Goal: Information Seeking & Learning: Check status

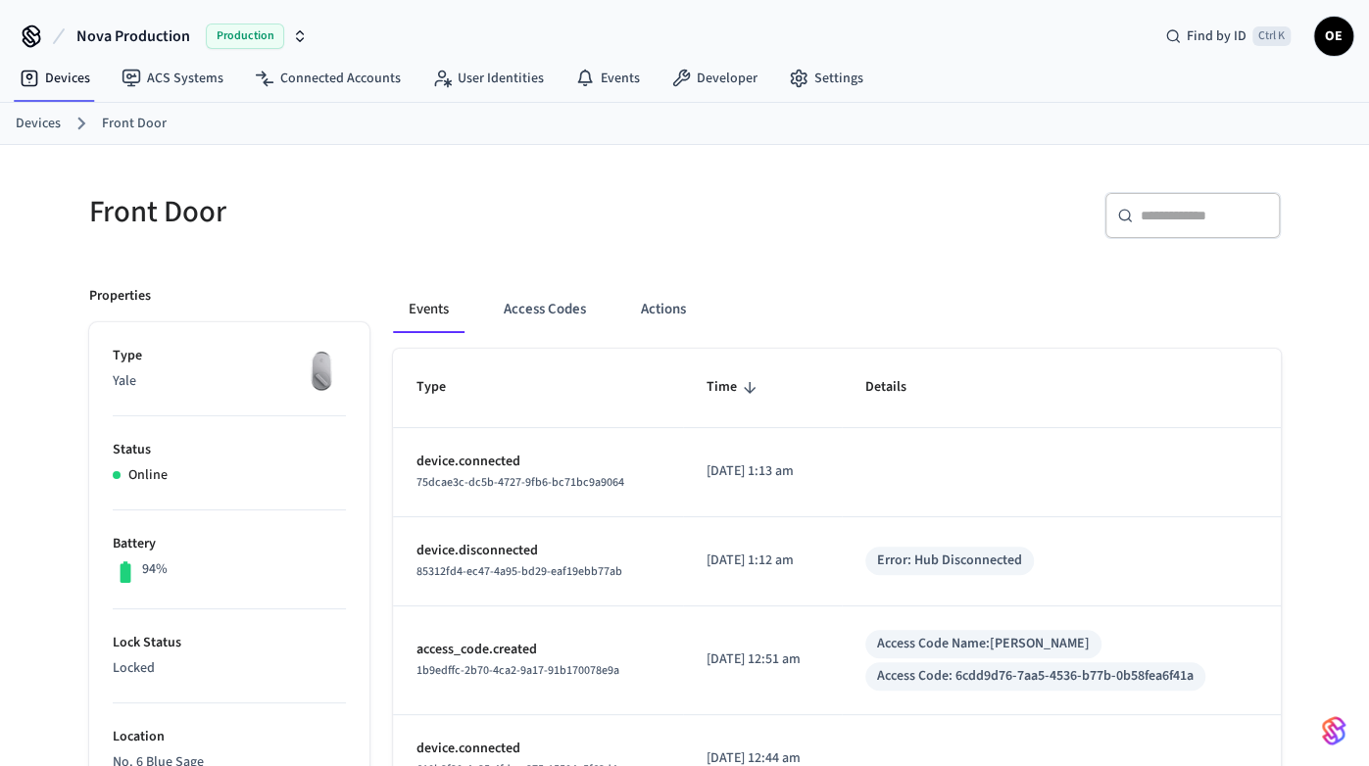
click at [1288, 130] on ol "Devices Front Door" at bounding box center [692, 123] width 1353 height 25
click at [571, 305] on button "Access Codes" at bounding box center [545, 309] width 114 height 47
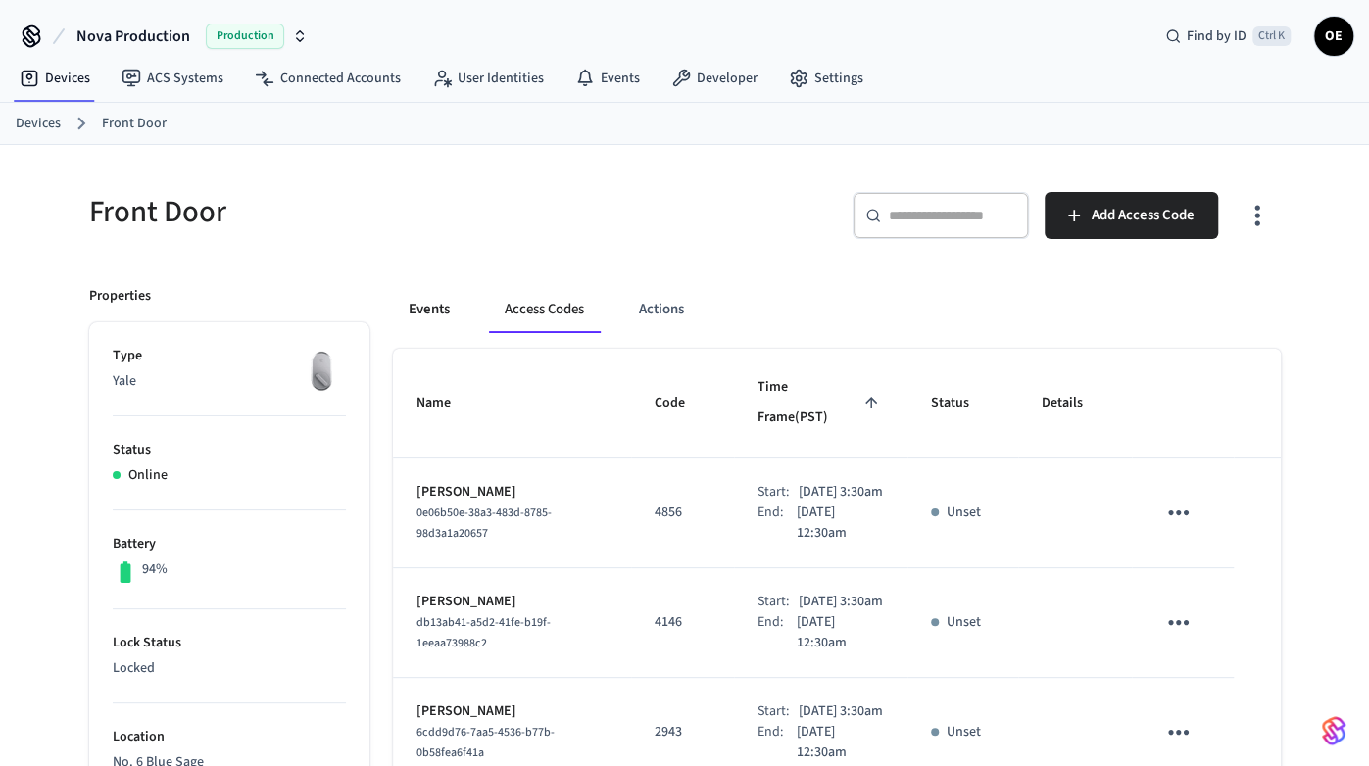
click at [459, 305] on button "Events" at bounding box center [429, 309] width 73 height 47
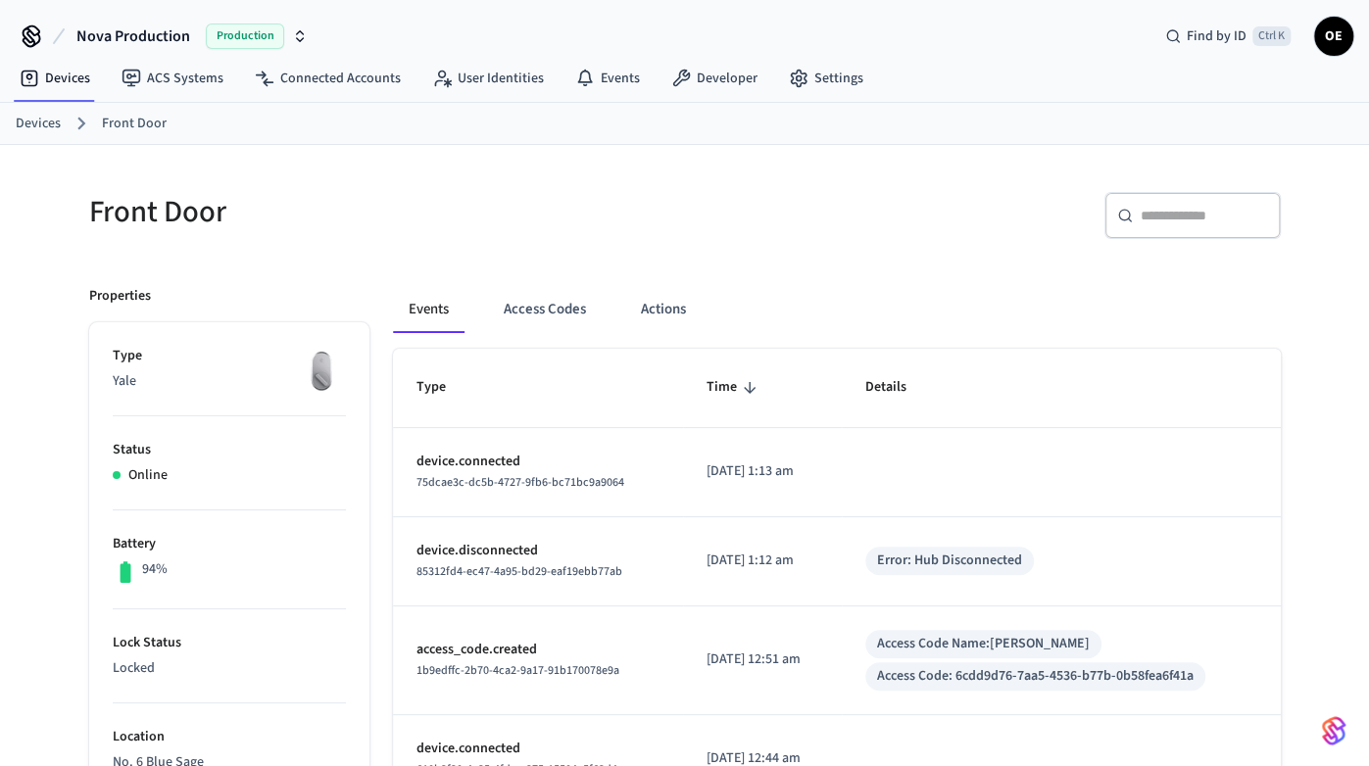
click at [1158, 209] on input "text" at bounding box center [1204, 216] width 127 height 20
paste input "**********"
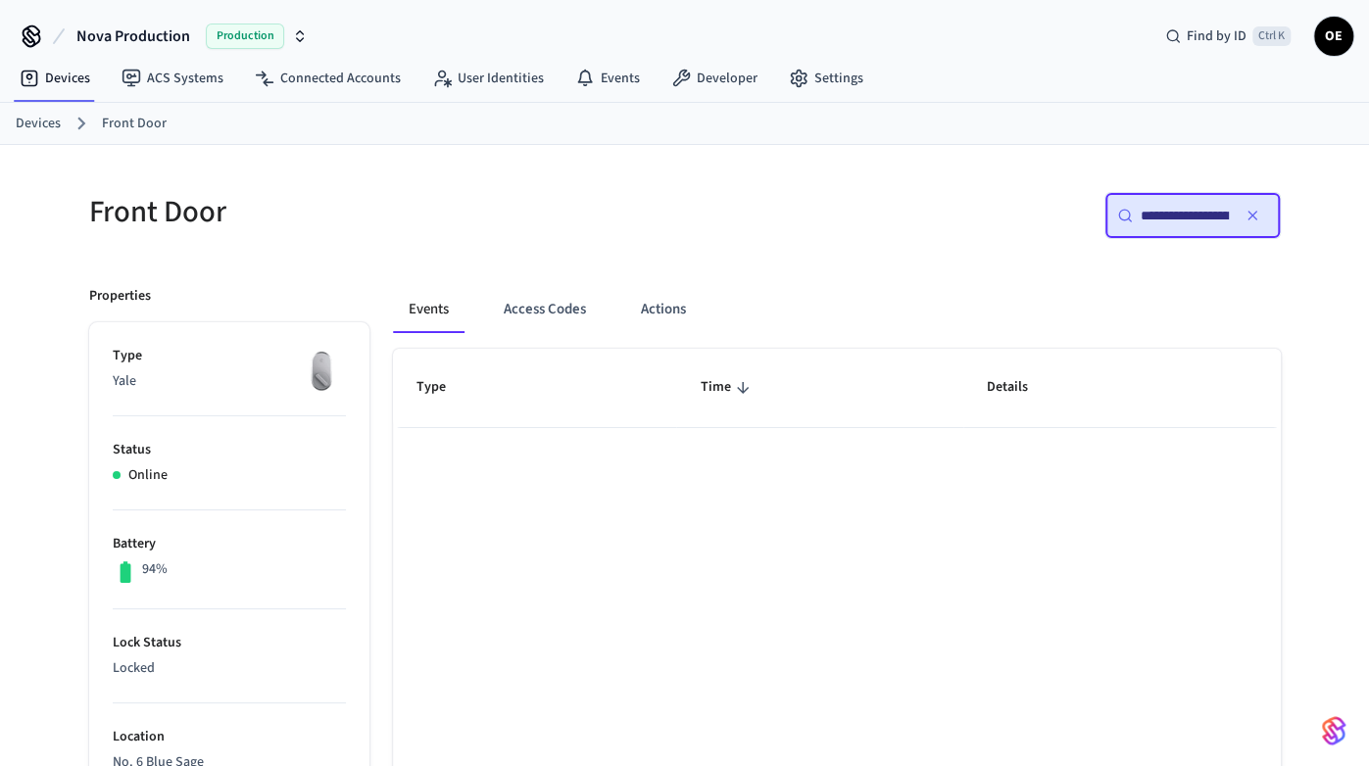
scroll to position [0, 145]
type input "**********"
click at [529, 301] on button "Access Codes" at bounding box center [545, 309] width 114 height 47
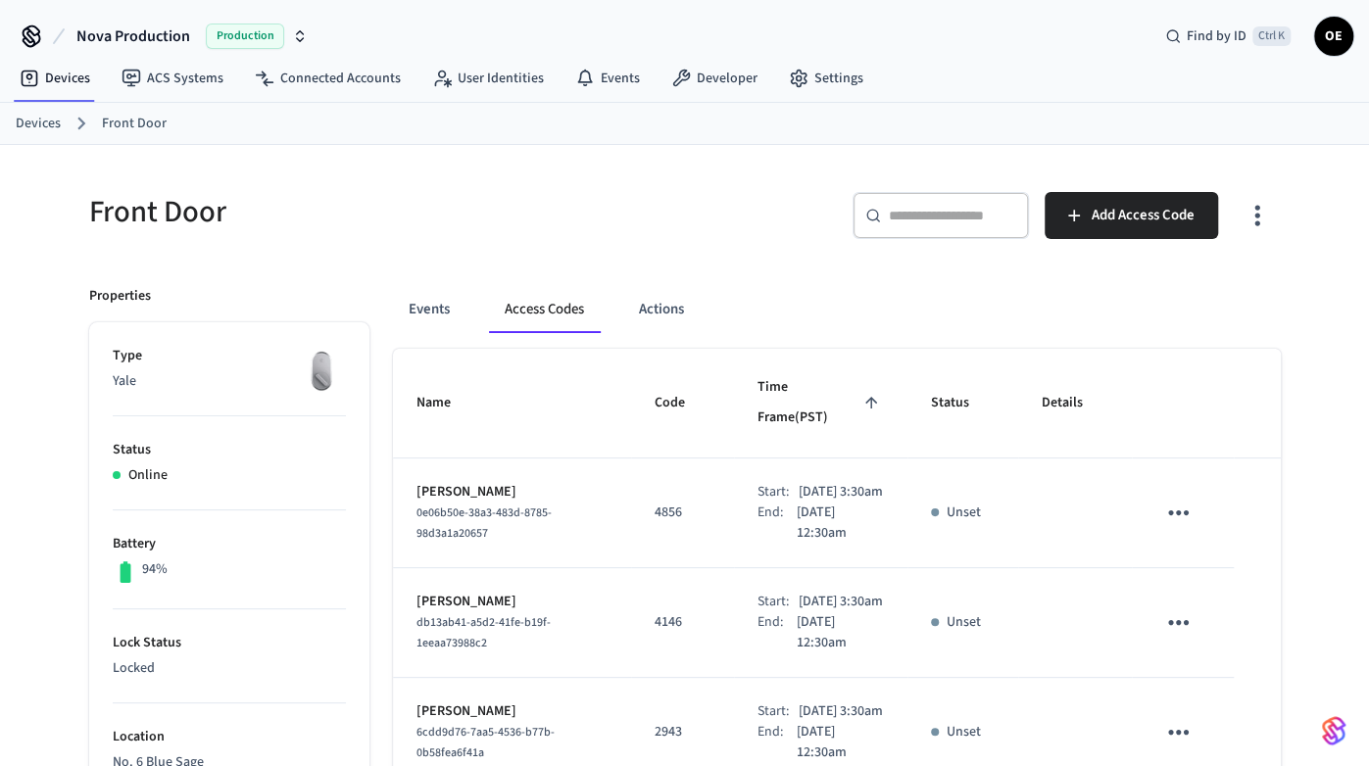
click at [991, 226] on div "​ ​" at bounding box center [940, 215] width 176 height 47
click at [420, 315] on button "Events" at bounding box center [429, 309] width 73 height 47
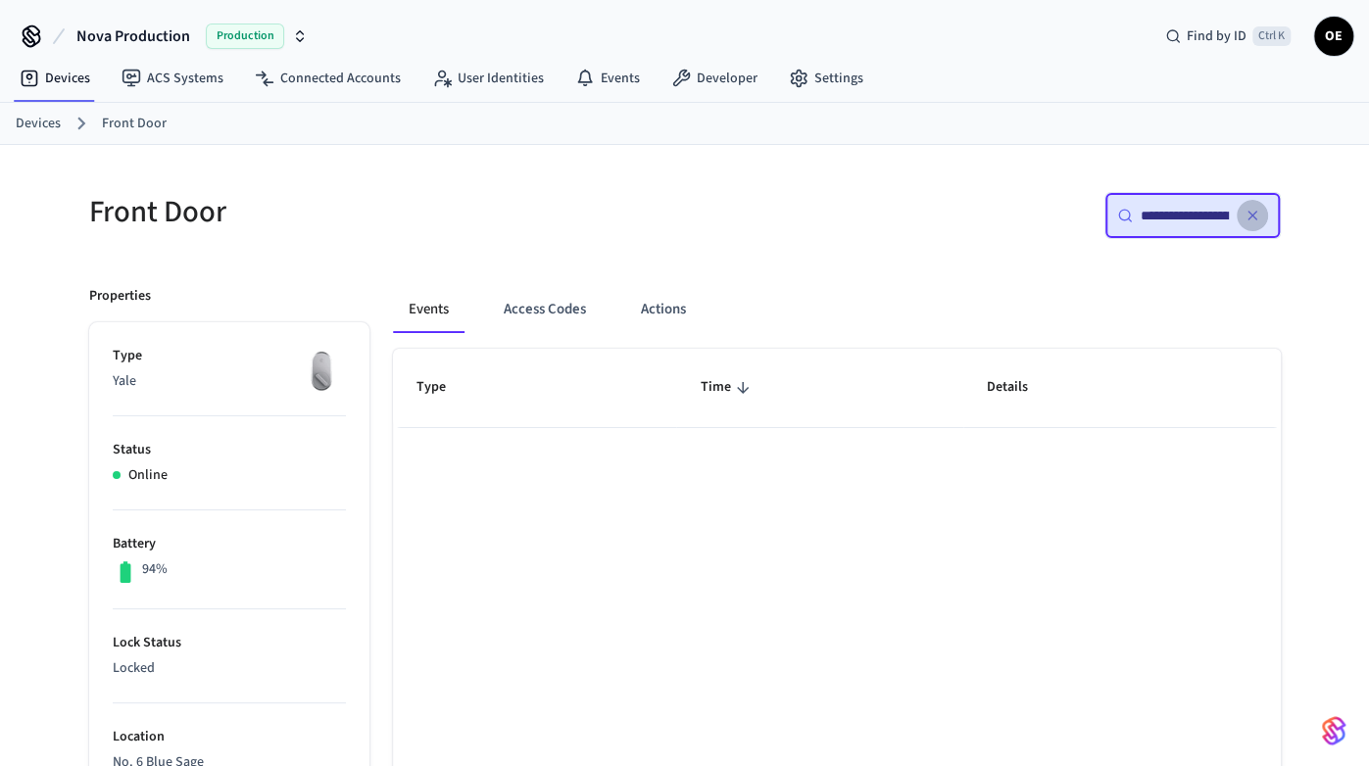
click at [1264, 217] on button "button" at bounding box center [1252, 215] width 31 height 31
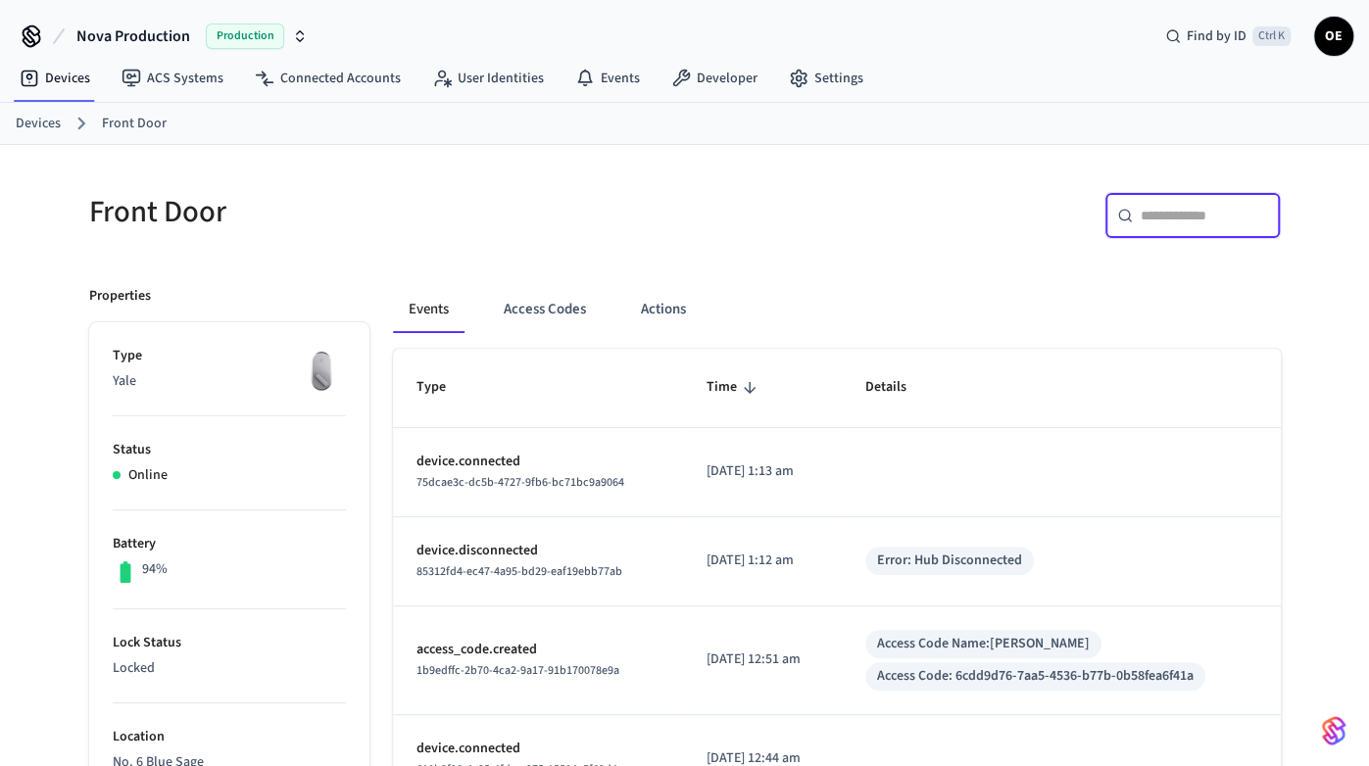
click at [1187, 210] on input "text" at bounding box center [1204, 216] width 127 height 20
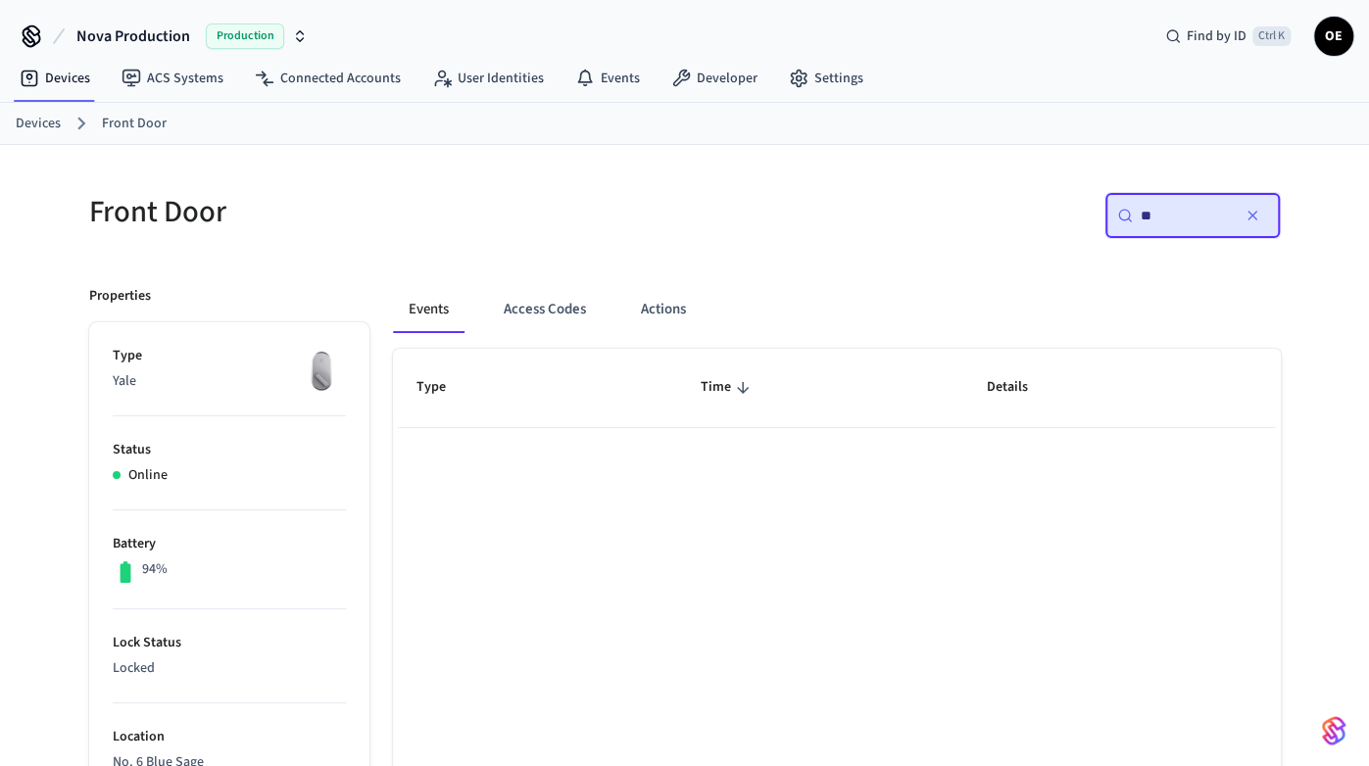
type input "*"
type input "***"
click at [588, 314] on button "Access Codes" at bounding box center [545, 309] width 114 height 47
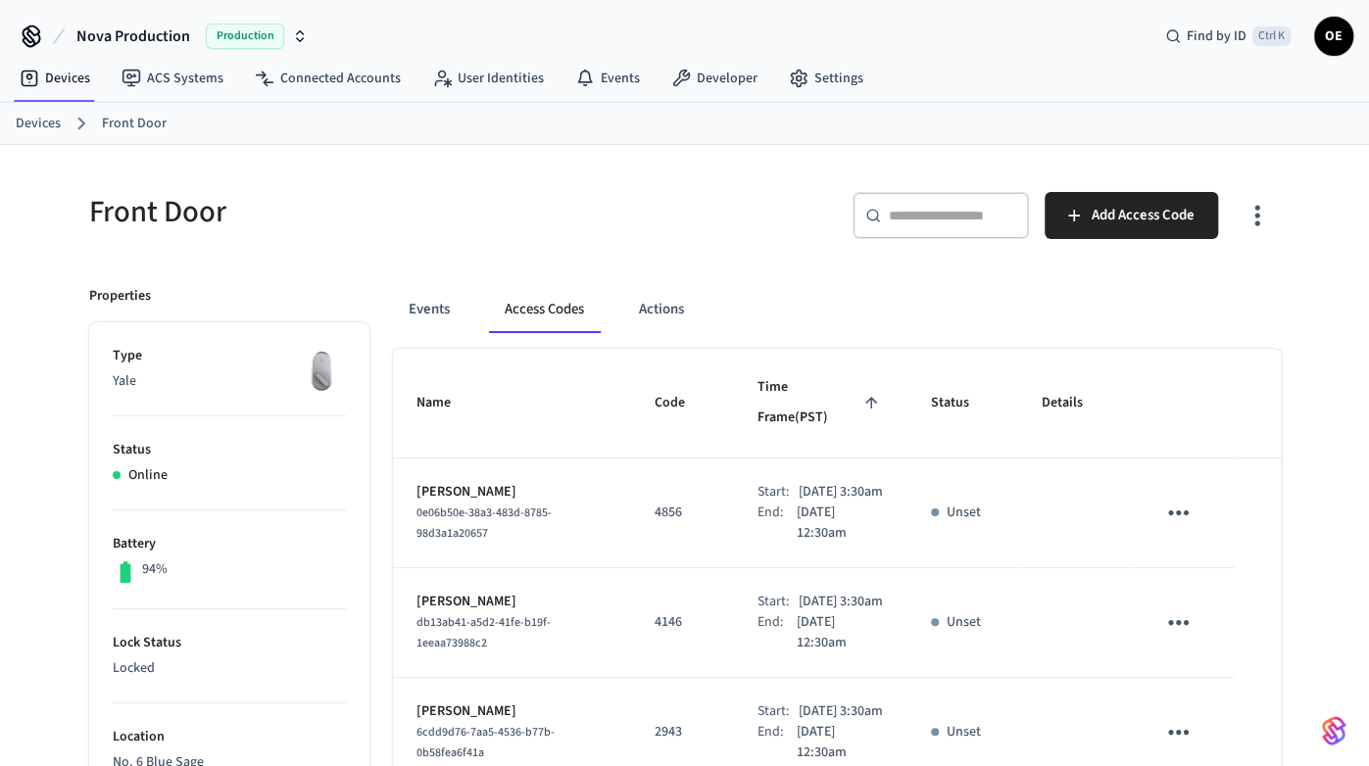
click at [588, 314] on button "Access Codes" at bounding box center [544, 309] width 111 height 47
click at [895, 200] on div "​ ​" at bounding box center [940, 215] width 176 height 47
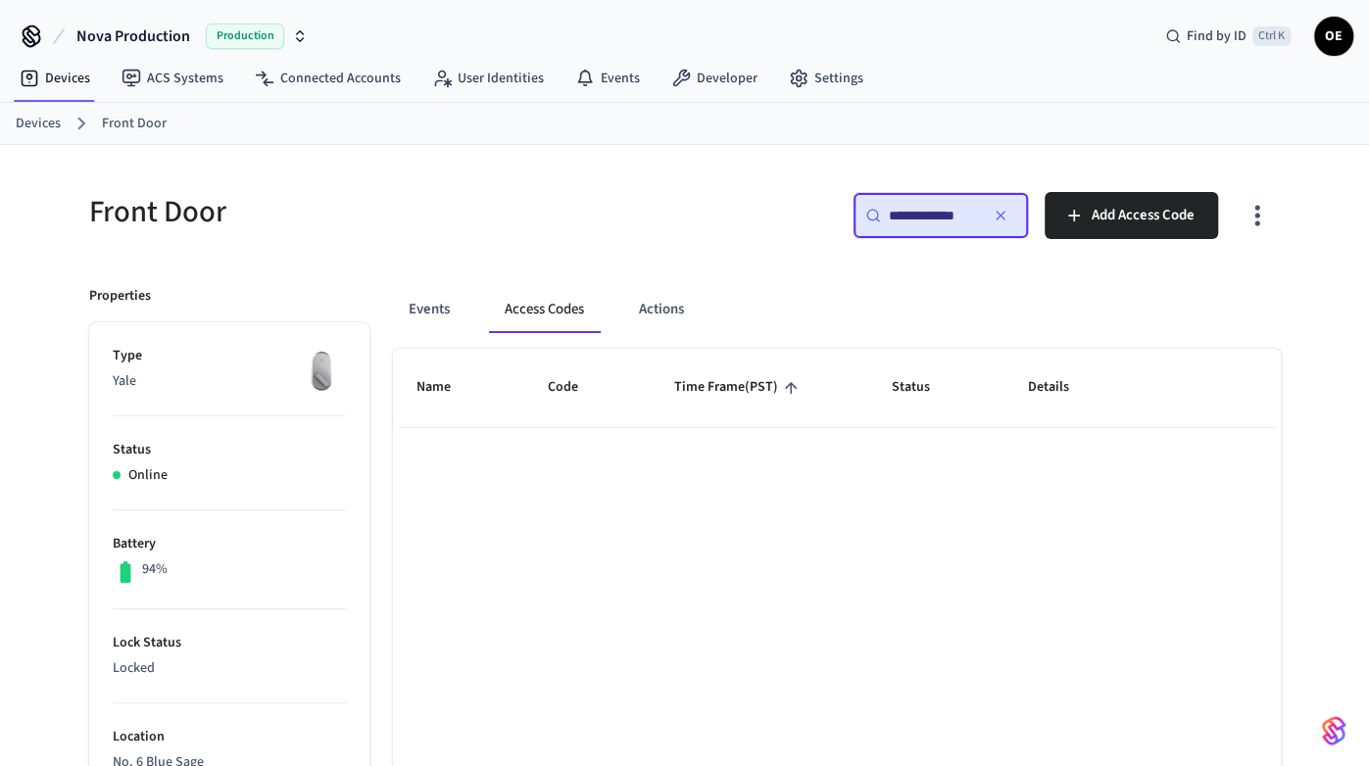
type input "**********"
click at [1007, 223] on button "button" at bounding box center [1000, 215] width 31 height 31
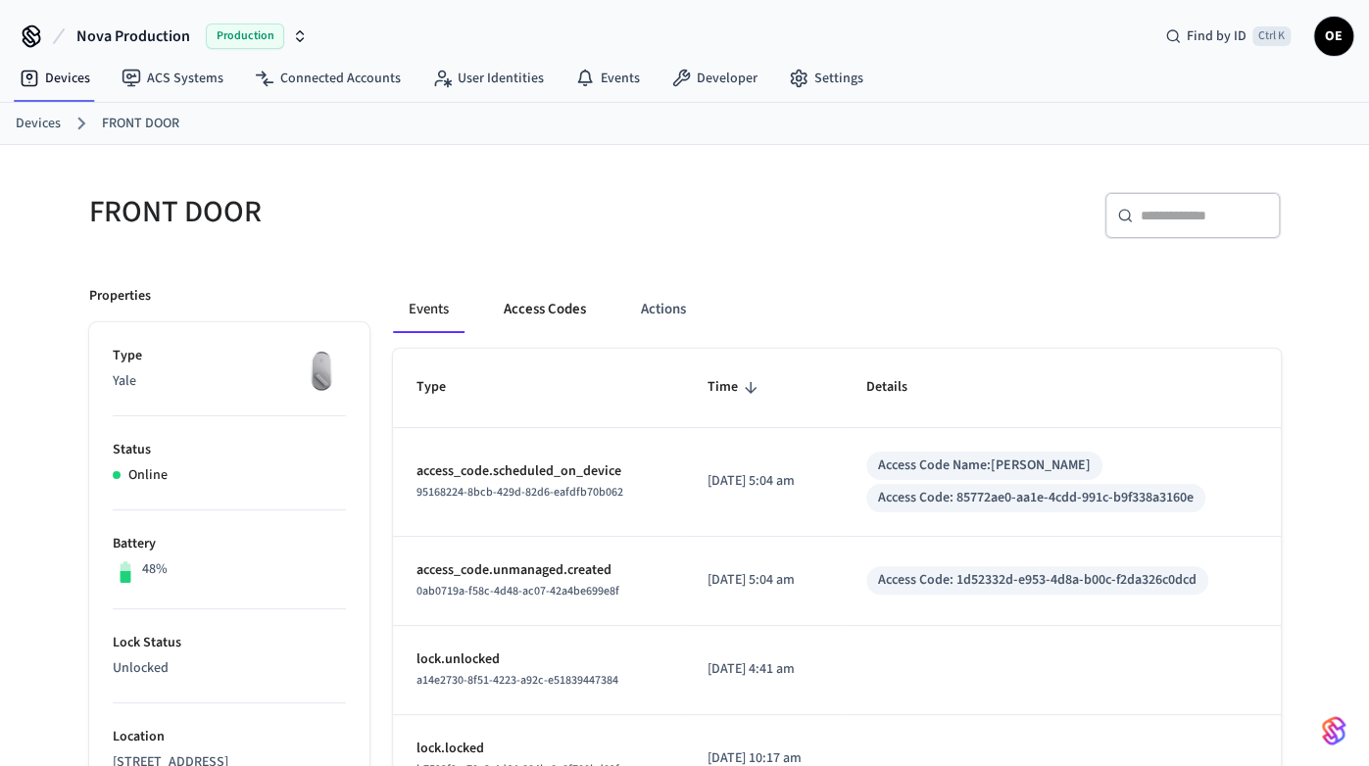
click at [529, 320] on button "Access Codes" at bounding box center [545, 309] width 114 height 47
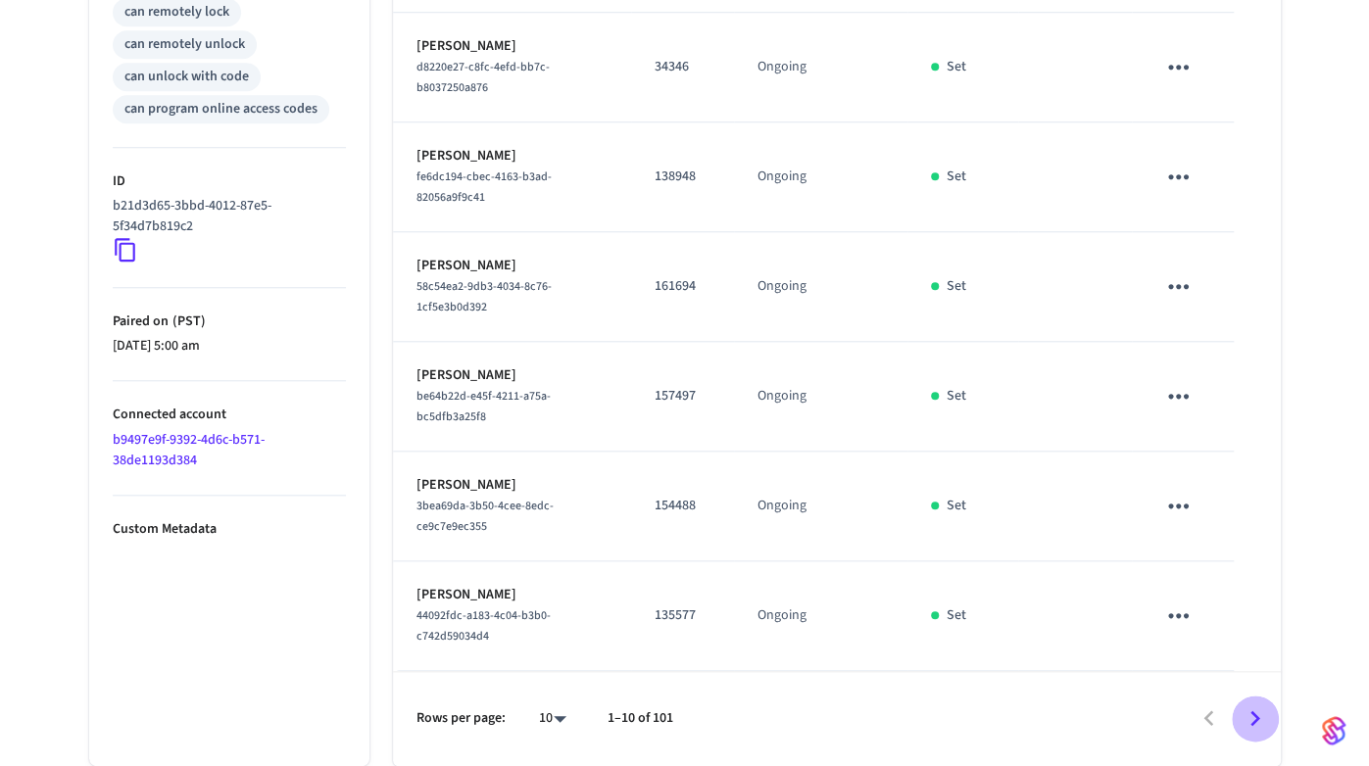
click at [1256, 722] on icon "Go to next page" at bounding box center [1255, 719] width 30 height 30
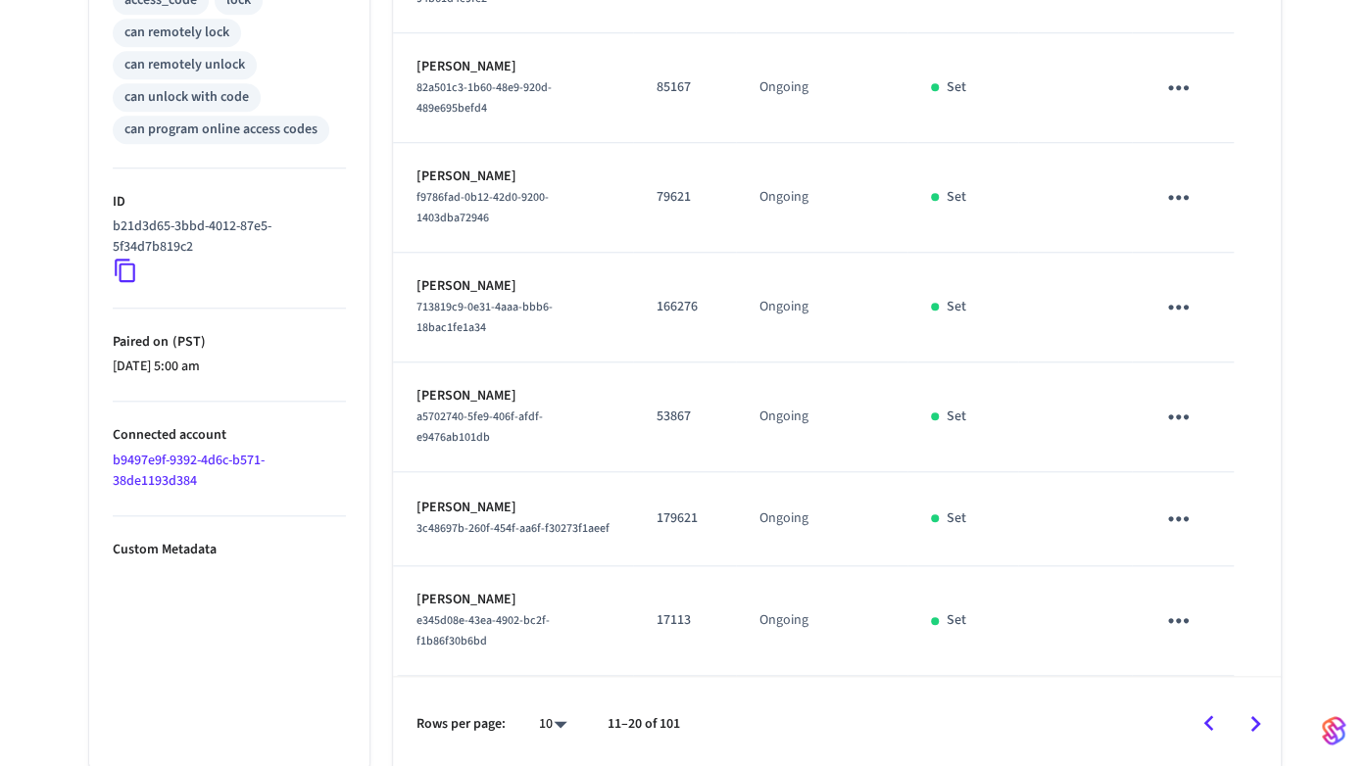
click at [1258, 722] on icon "Go to next page" at bounding box center [1255, 723] width 30 height 30
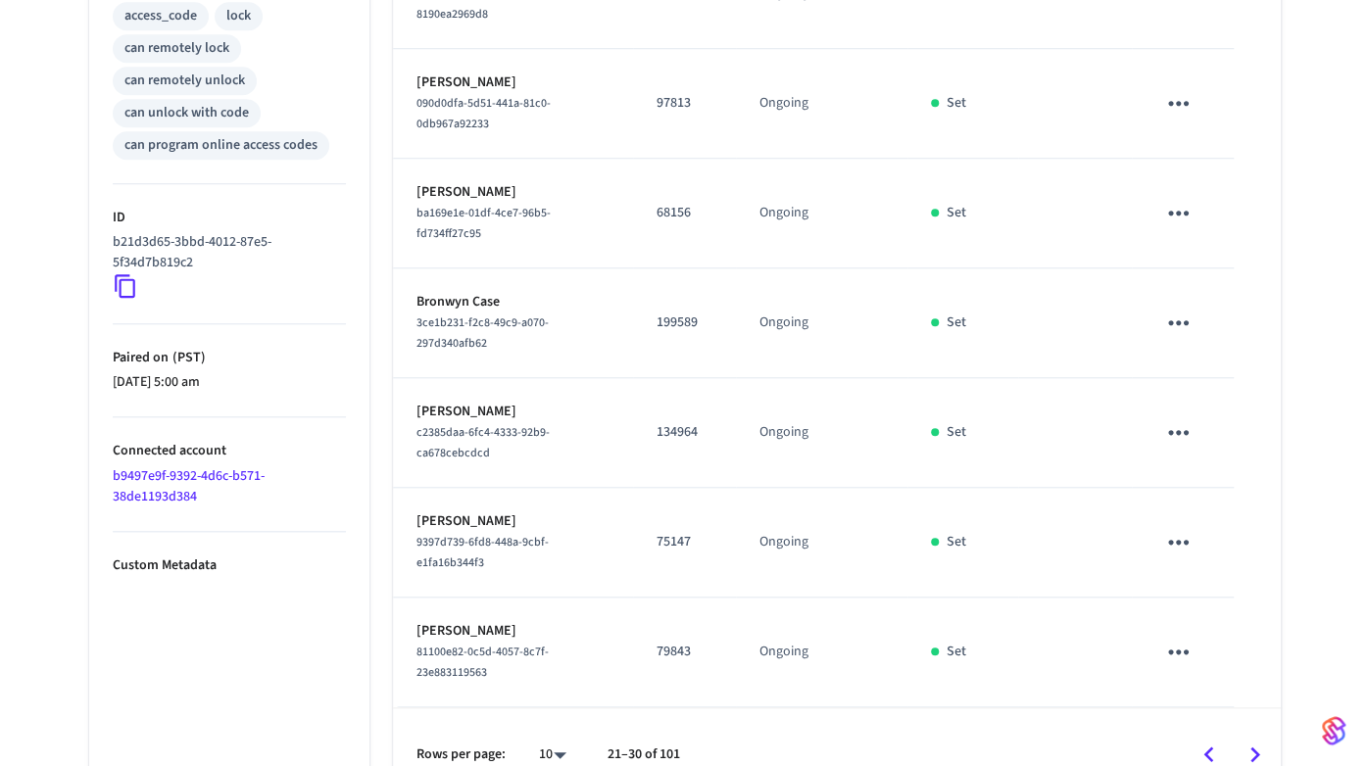
scroll to position [879, 0]
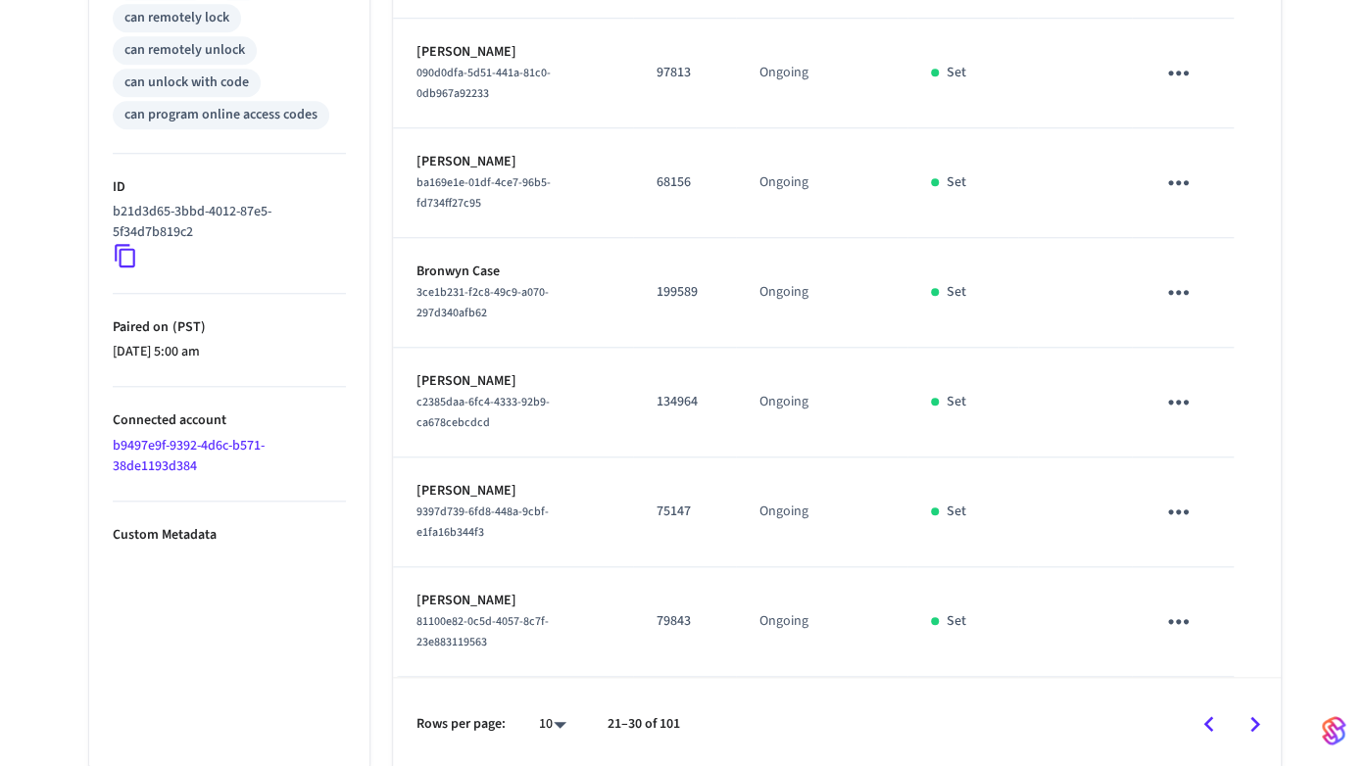
click at [1263, 716] on icon "Go to next page" at bounding box center [1255, 724] width 30 height 30
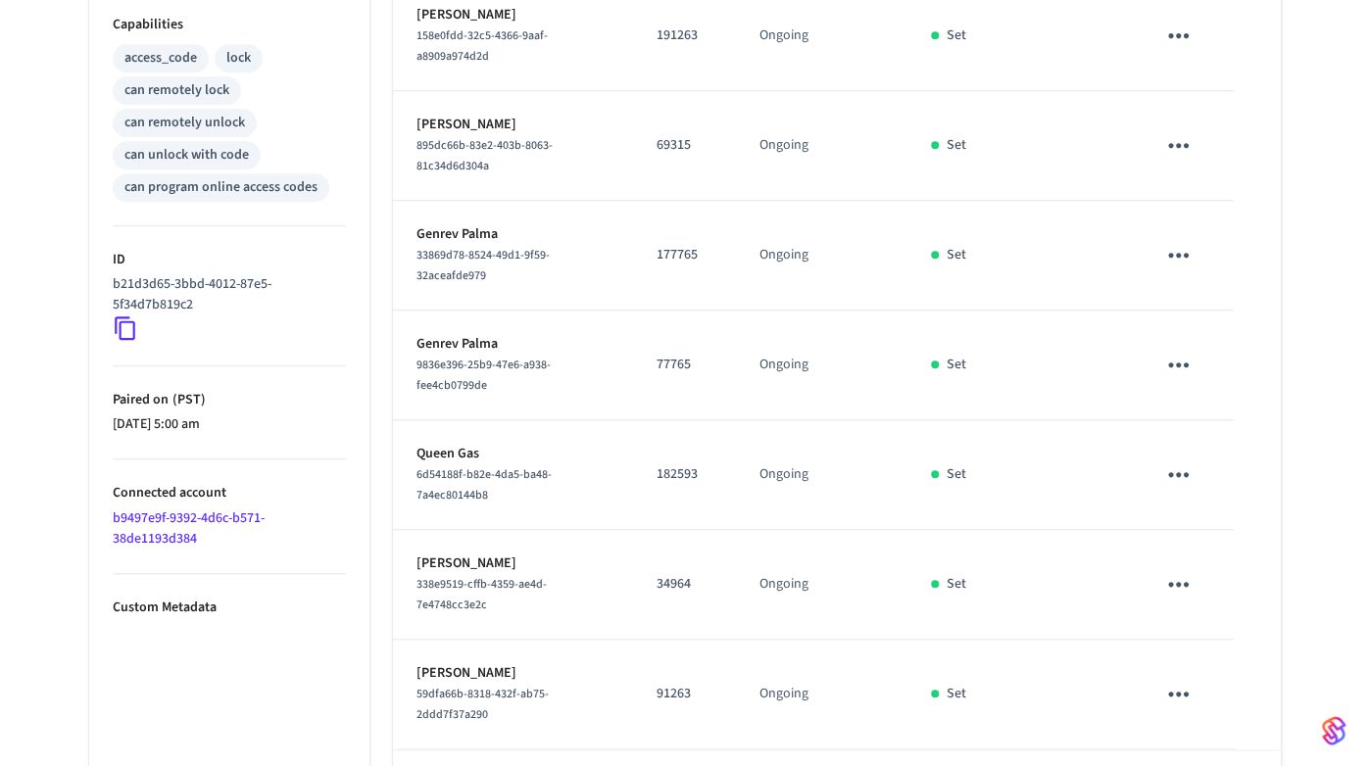
scroll to position [864, 0]
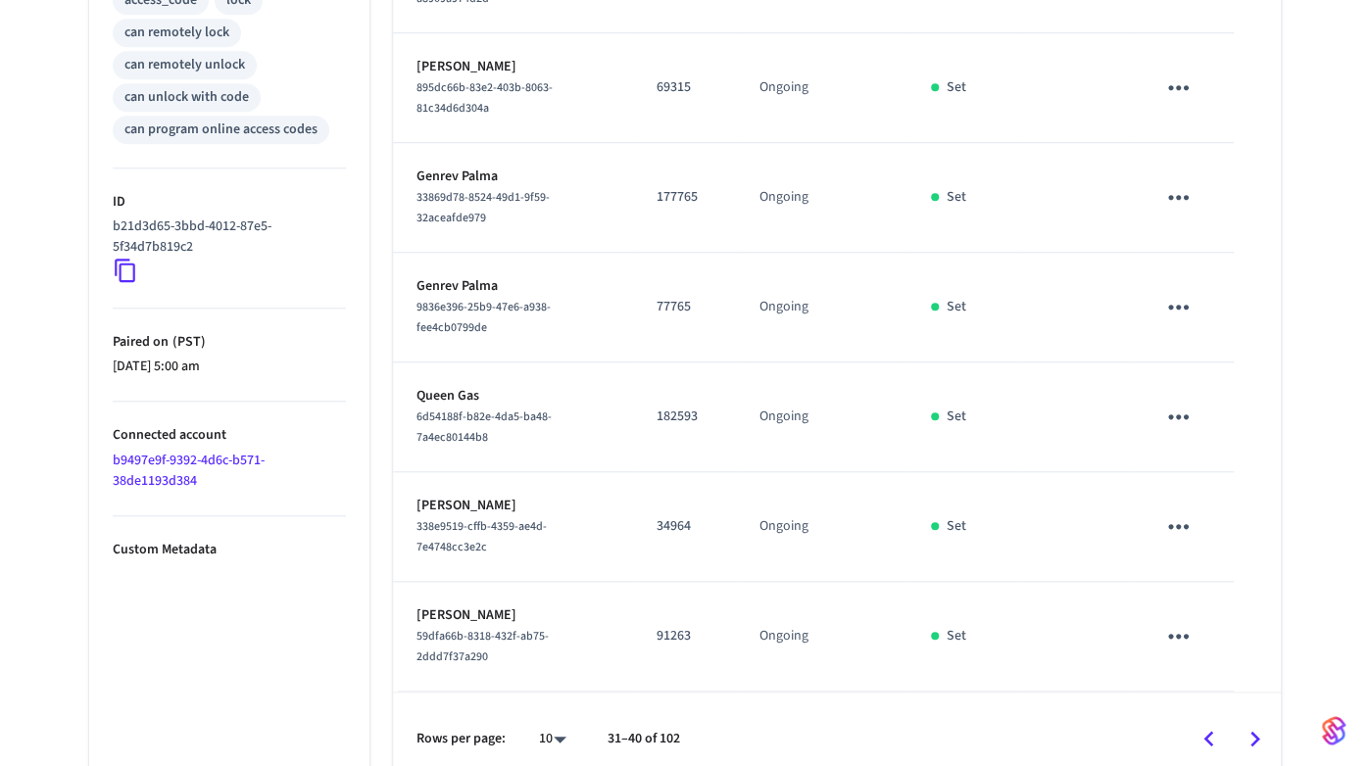
click at [1219, 726] on icon "Go to previous page" at bounding box center [1208, 739] width 30 height 30
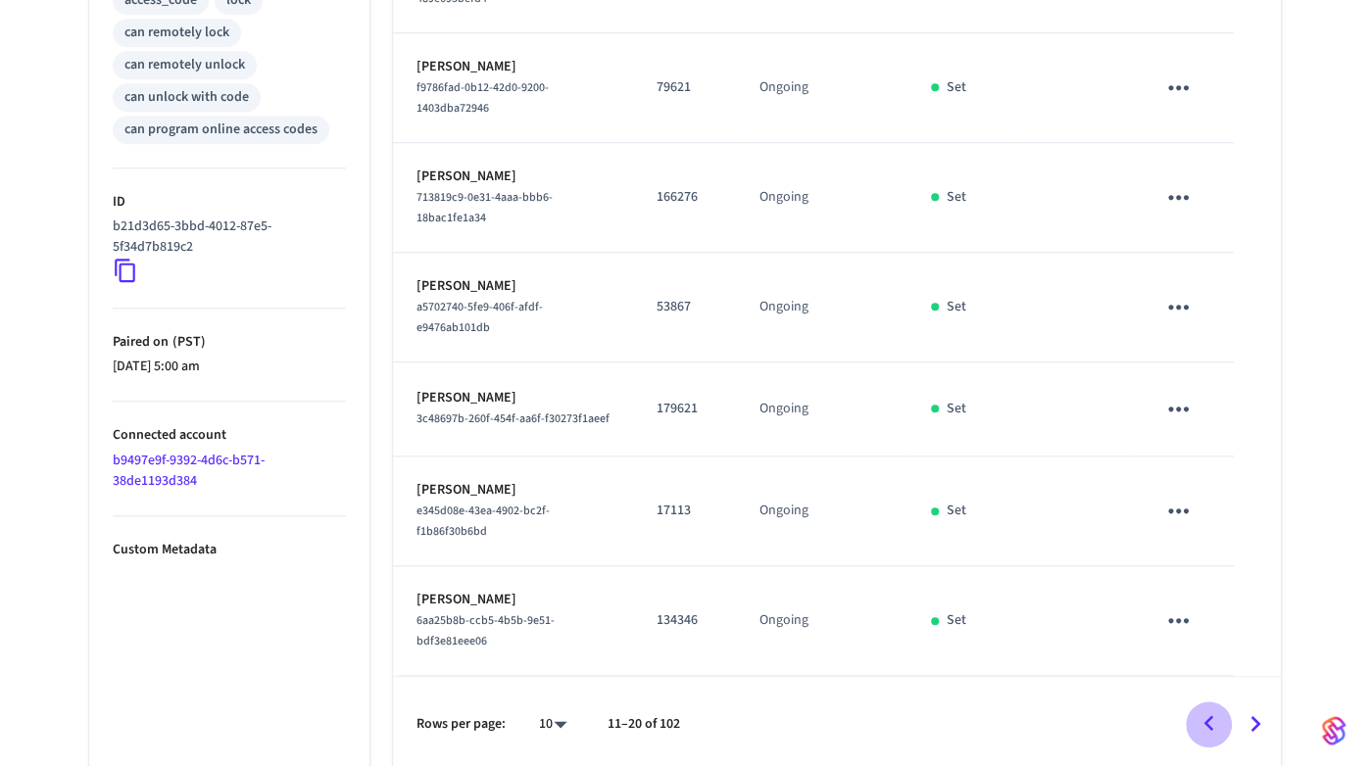
click at [1207, 722] on icon "Go to previous page" at bounding box center [1208, 723] width 30 height 30
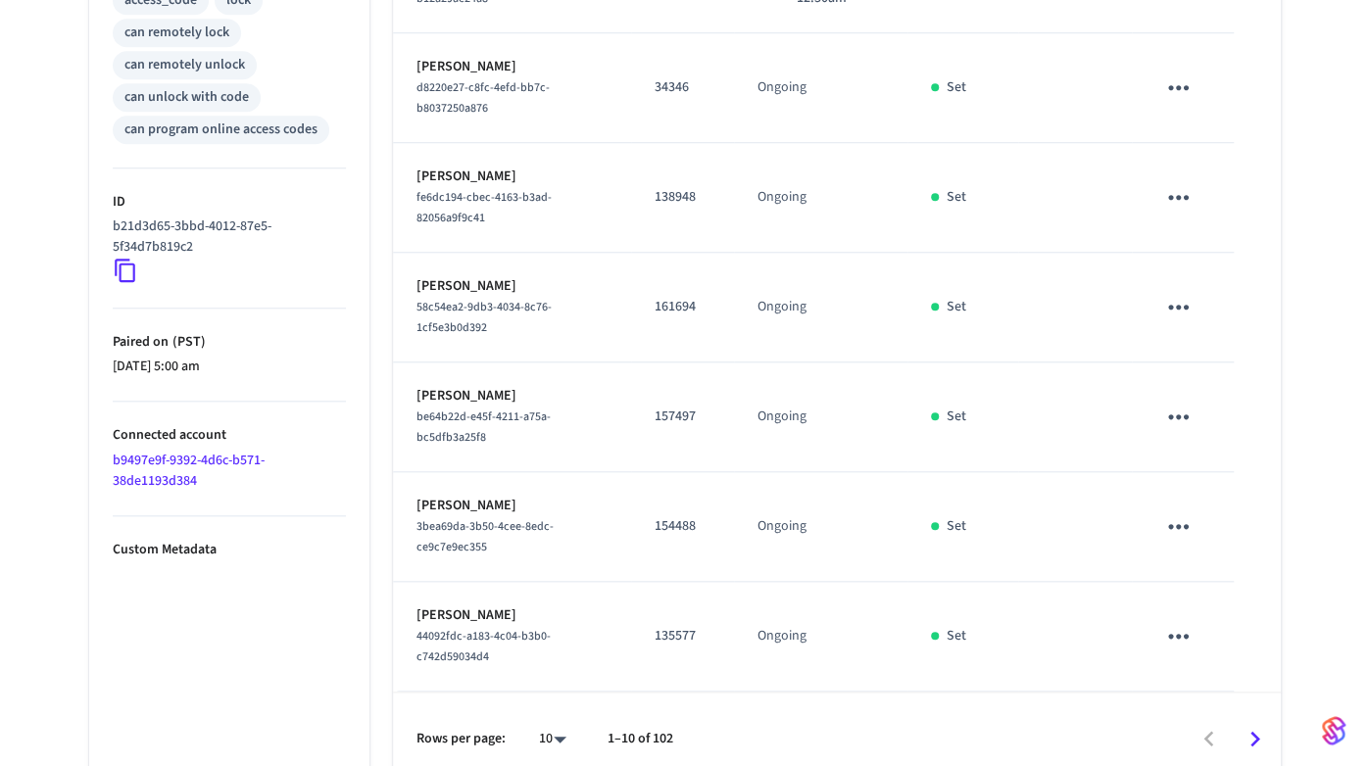
scroll to position [178, 0]
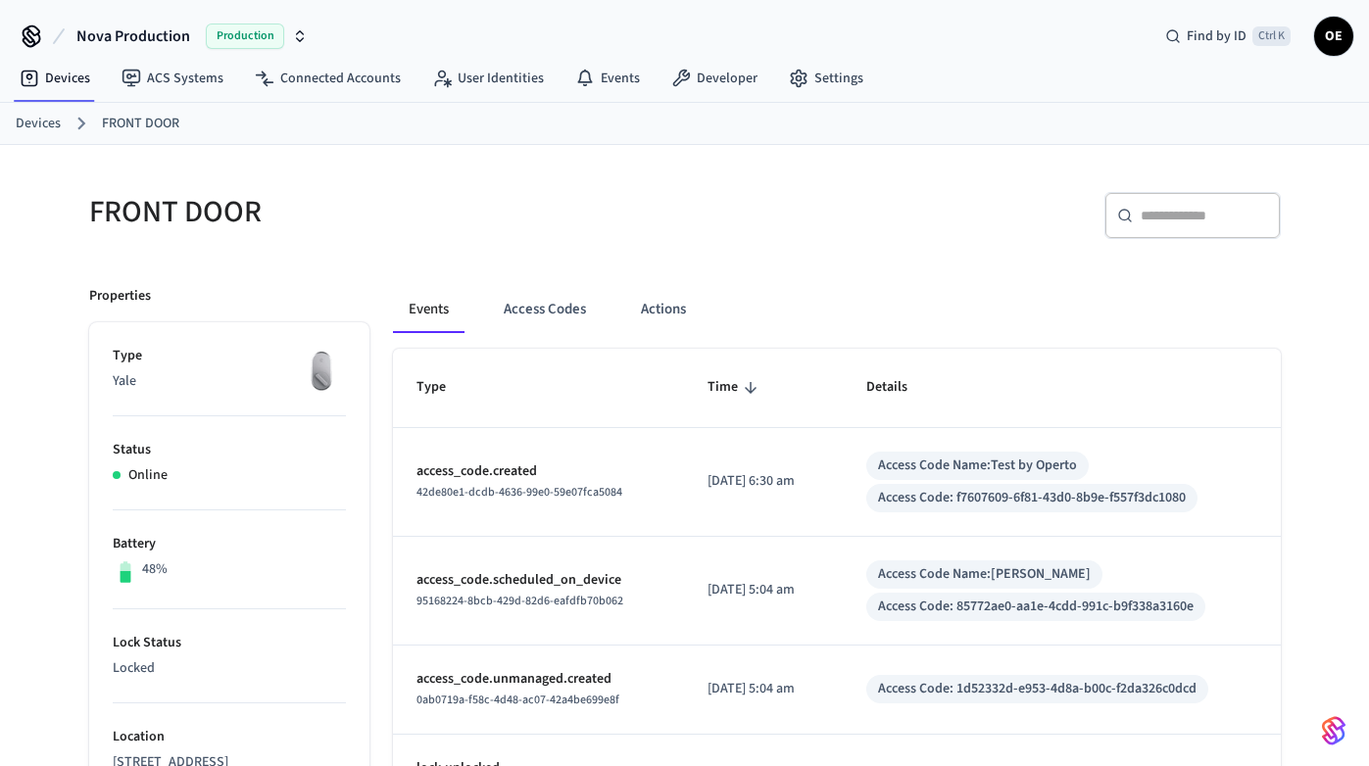
scroll to position [25, 0]
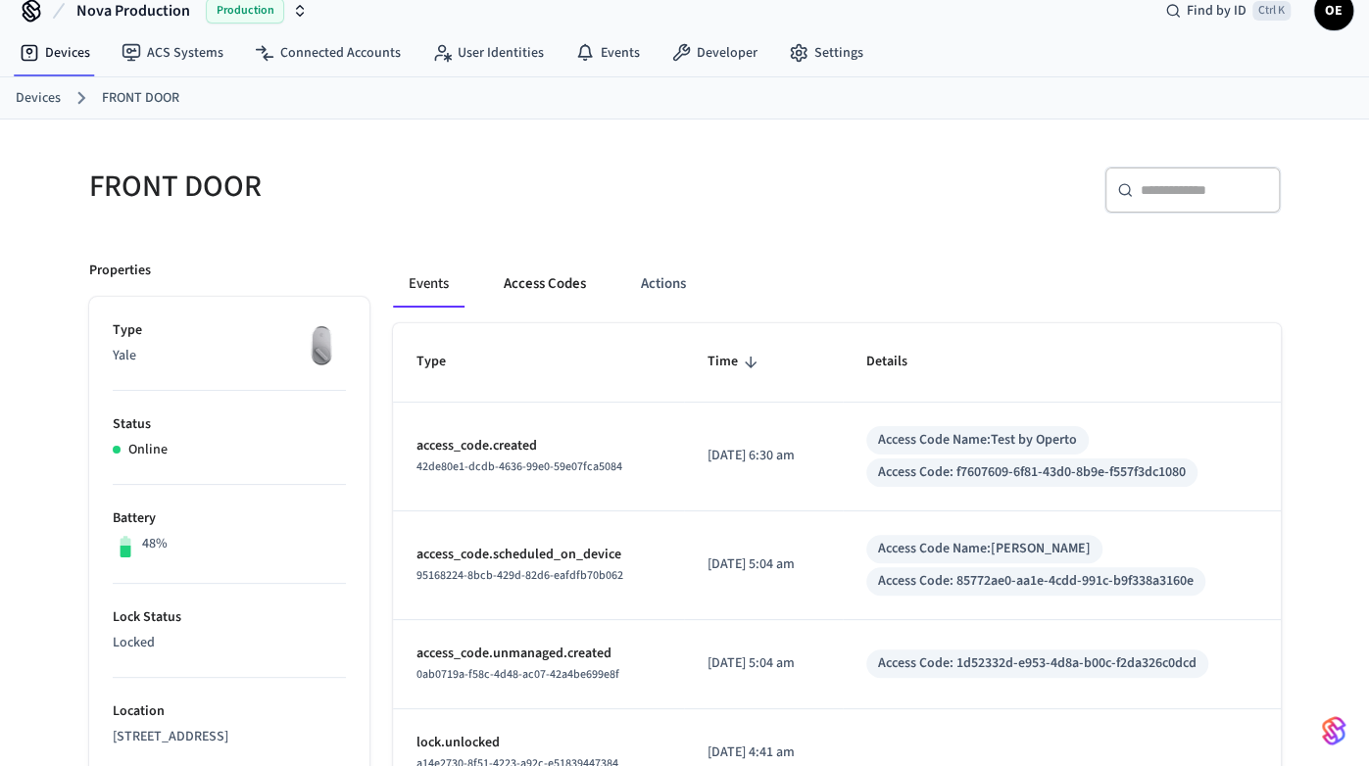
click at [549, 285] on button "Access Codes" at bounding box center [545, 284] width 114 height 47
